Goal: Task Accomplishment & Management: Use online tool/utility

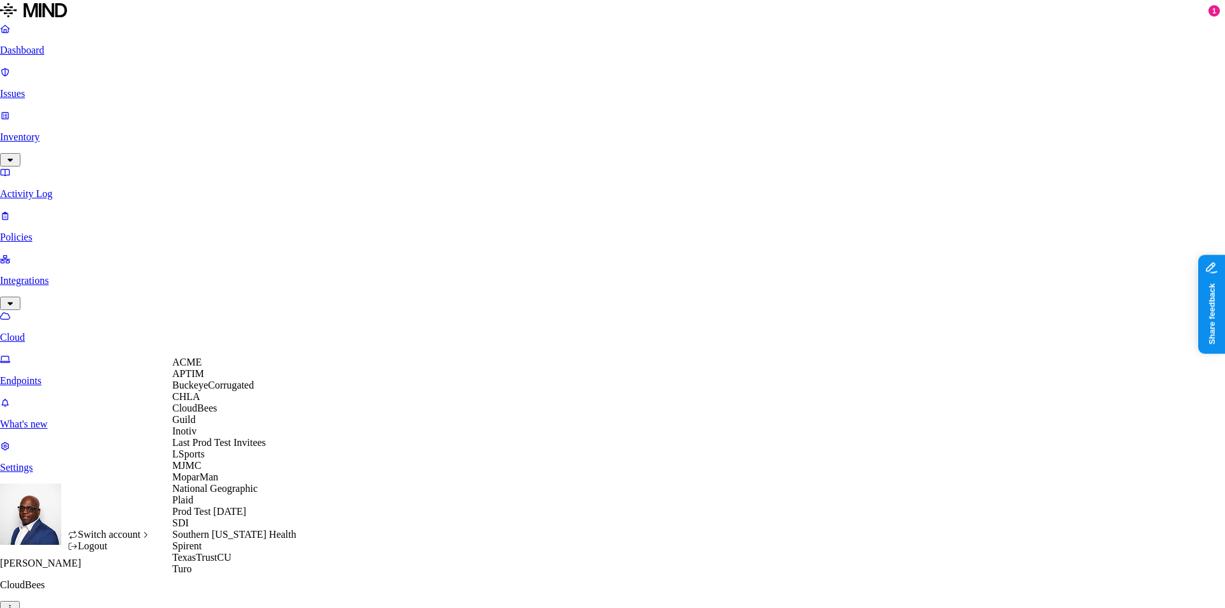
click at [201, 390] on span "BuckeyeCorrugated" at bounding box center [213, 385] width 82 height 11
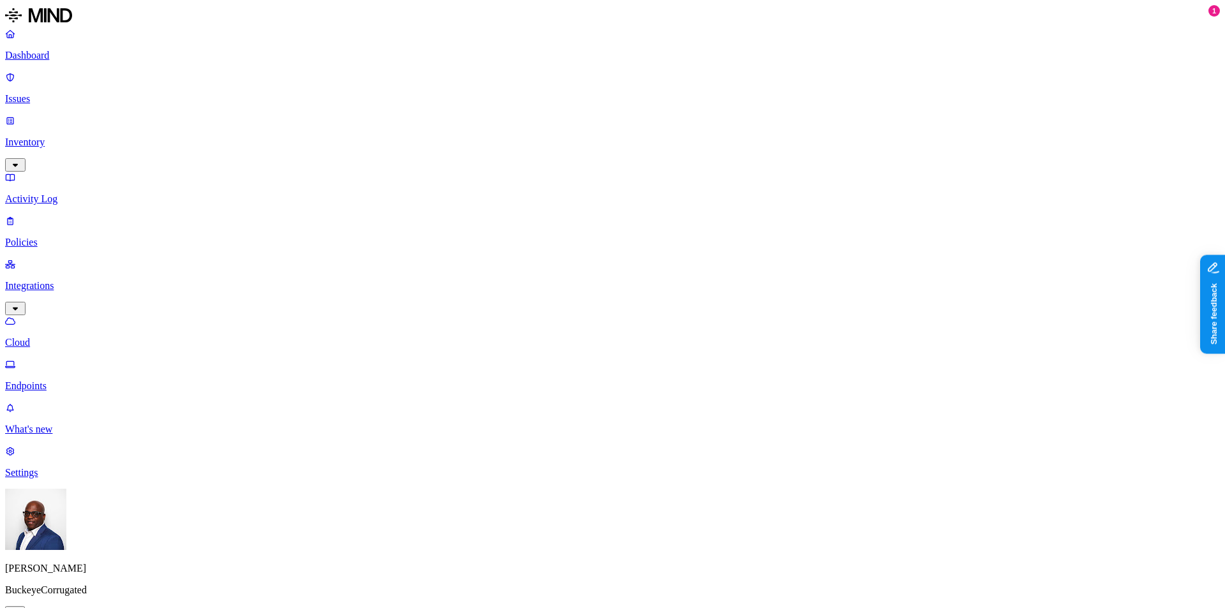
click at [50, 56] on p "Dashboard" at bounding box center [612, 55] width 1215 height 11
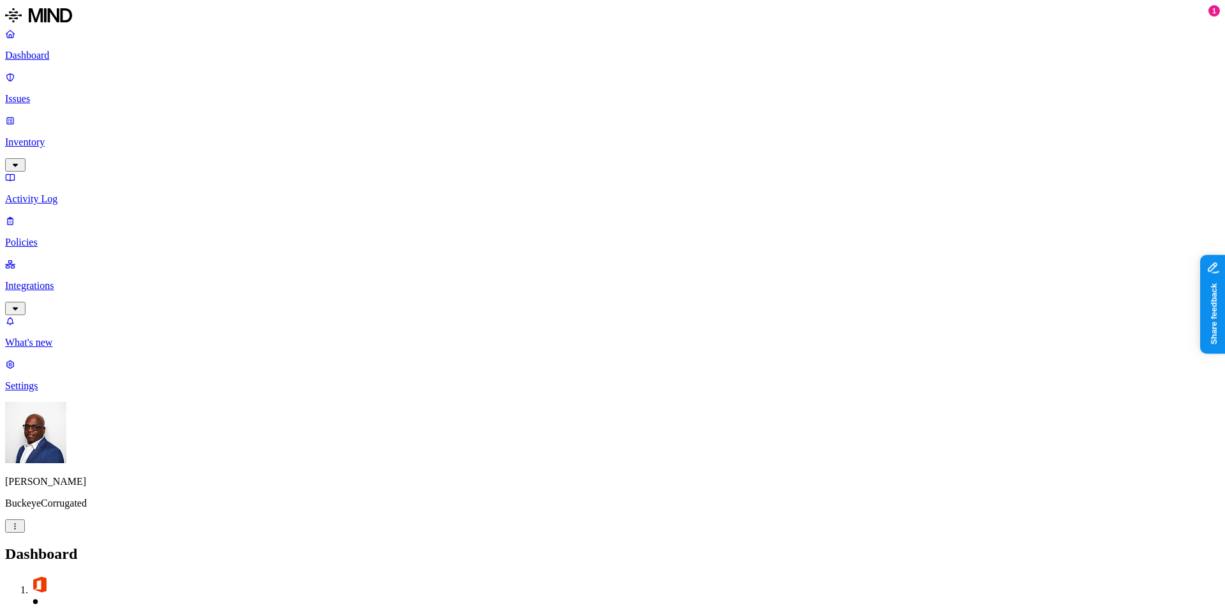
click at [57, 137] on p "Inventory" at bounding box center [612, 142] width 1215 height 11
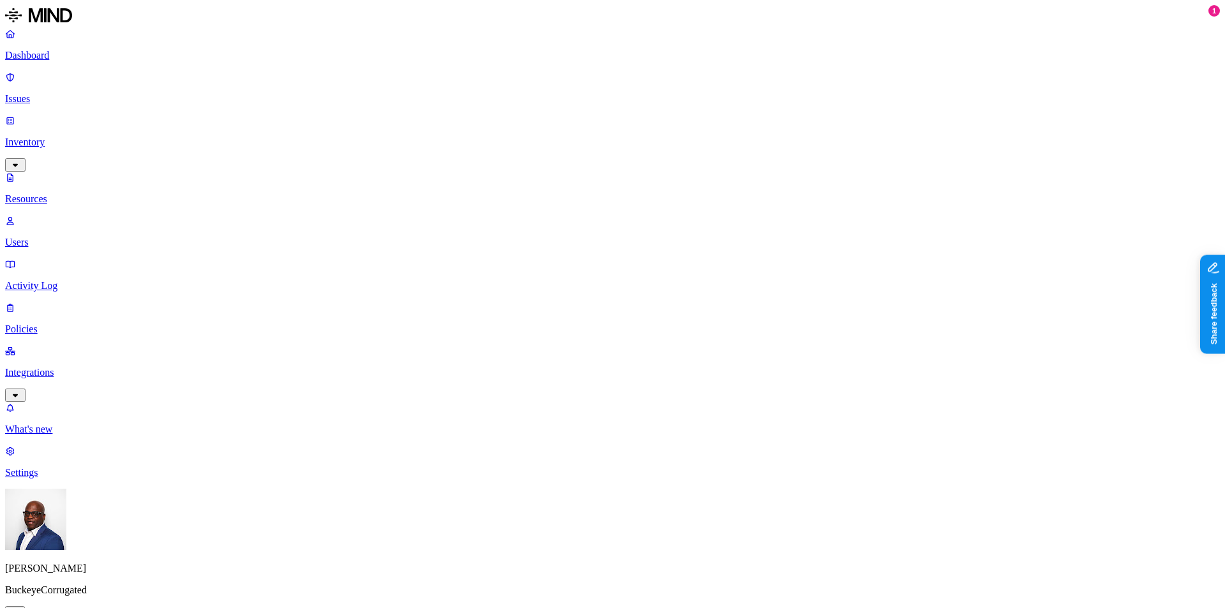
click at [381, 142] on button "button" at bounding box center [386, 144] width 10 height 4
click at [381, 135] on button "button" at bounding box center [386, 141] width 10 height 13
click at [381, 107] on button "button" at bounding box center [386, 109] width 10 height 4
